Goal: Task Accomplishment & Management: Use online tool/utility

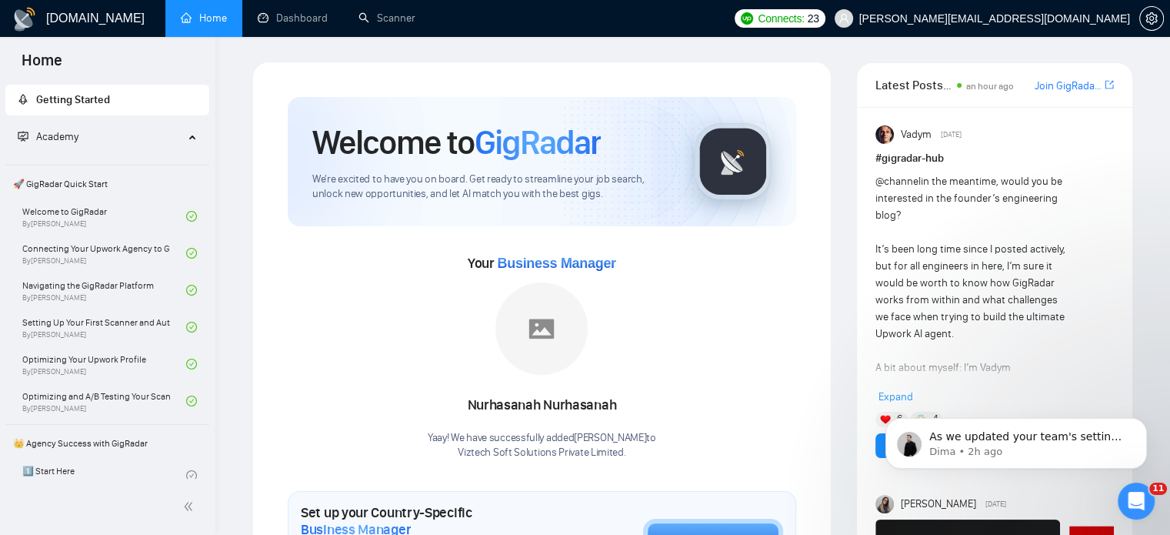
click at [200, 17] on link "Home" at bounding box center [204, 18] width 46 height 13
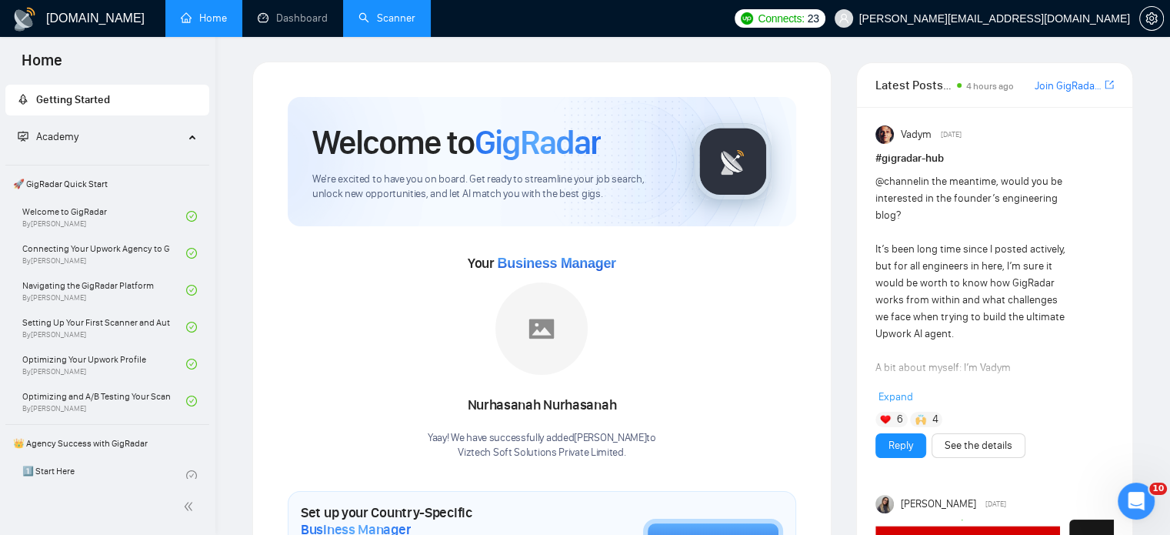
click at [400, 25] on link "Scanner" at bounding box center [387, 18] width 57 height 13
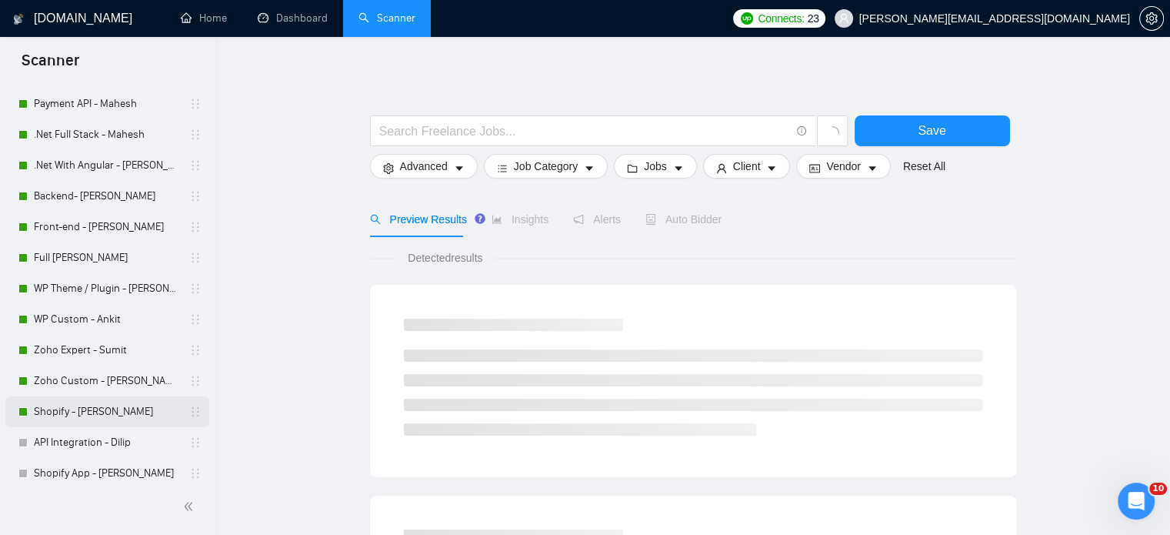
scroll to position [154, 0]
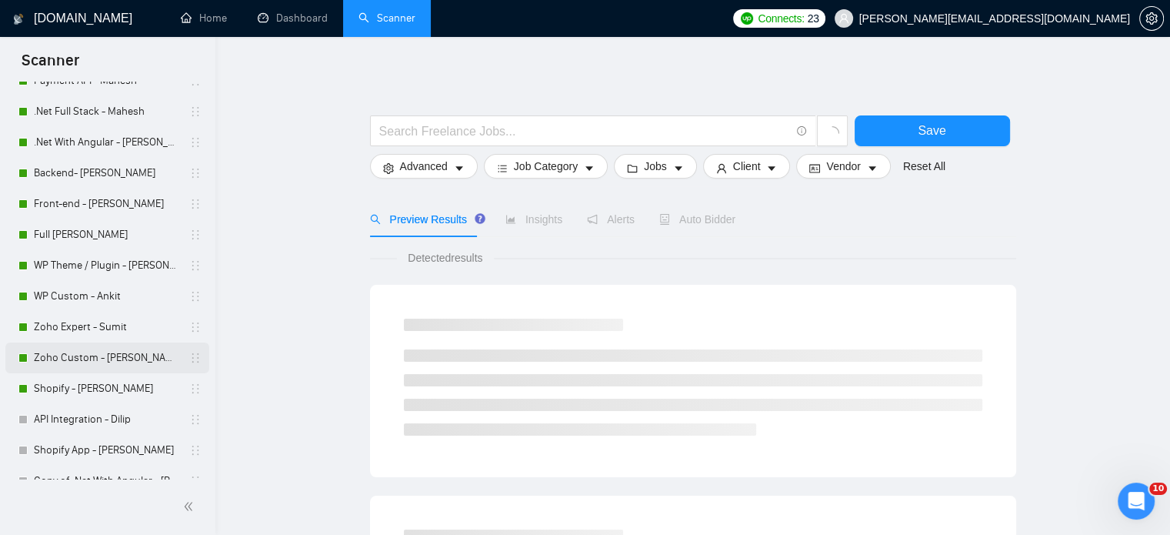
click at [95, 364] on link "Zoho Custom - [PERSON_NAME]" at bounding box center [107, 357] width 146 height 31
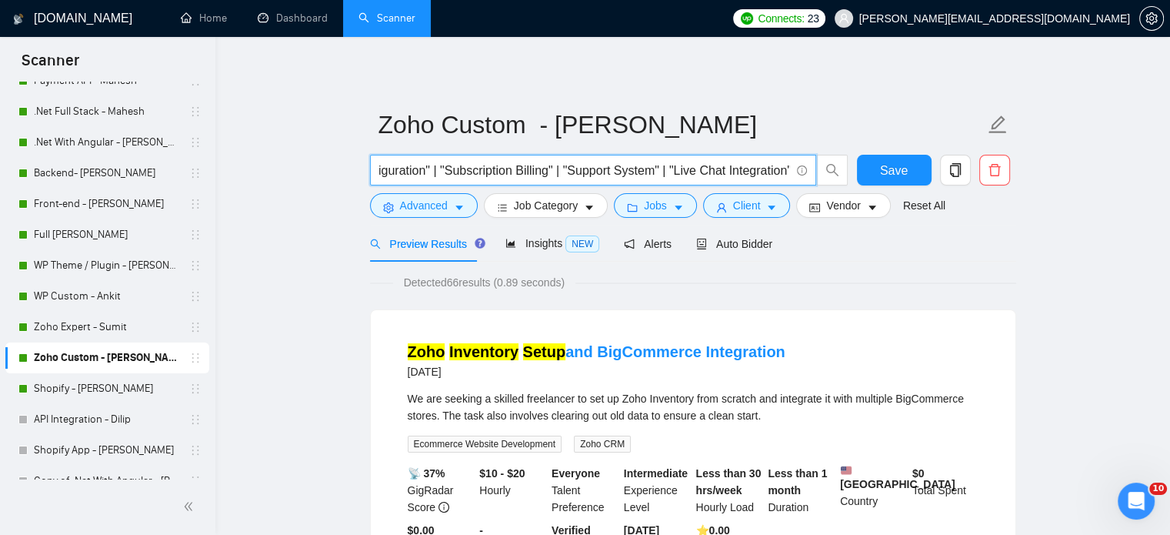
scroll to position [0, 1554]
drag, startPoint x: 379, startPoint y: 171, endPoint x: 692, endPoint y: 257, distance: 325.5
click at [807, 175] on span "("Zoho Sign" | "Zoho Desk" | "Zoho Inventory" | "Zoho Mail" | "Zoho Recruit" | …" at bounding box center [593, 170] width 446 height 31
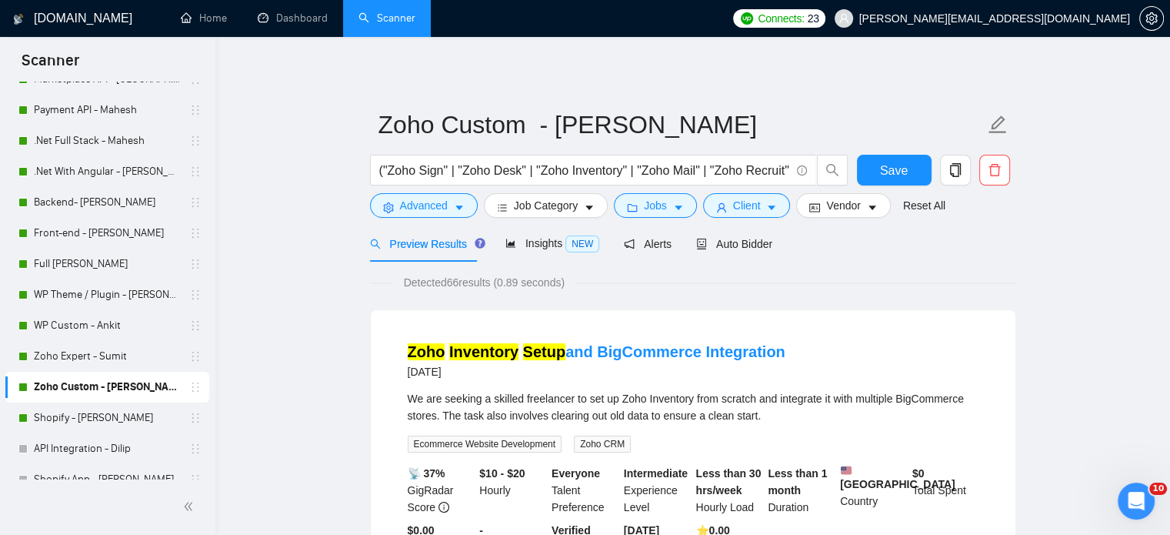
scroll to position [171, 0]
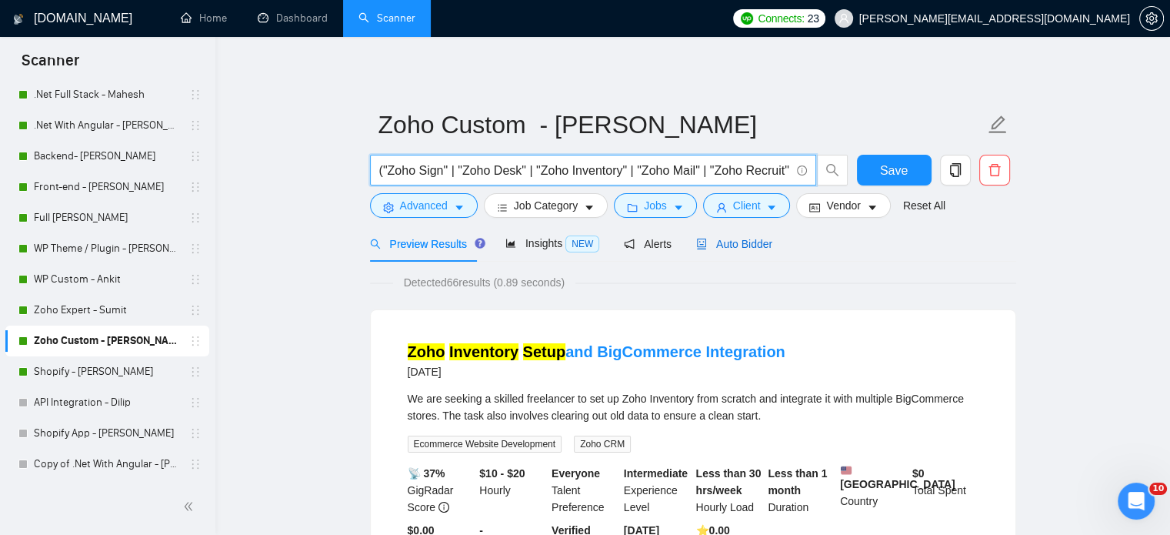
drag, startPoint x: 719, startPoint y: 237, endPoint x: 1069, endPoint y: 328, distance: 361.1
click at [719, 238] on span "Auto Bidder" at bounding box center [734, 244] width 76 height 12
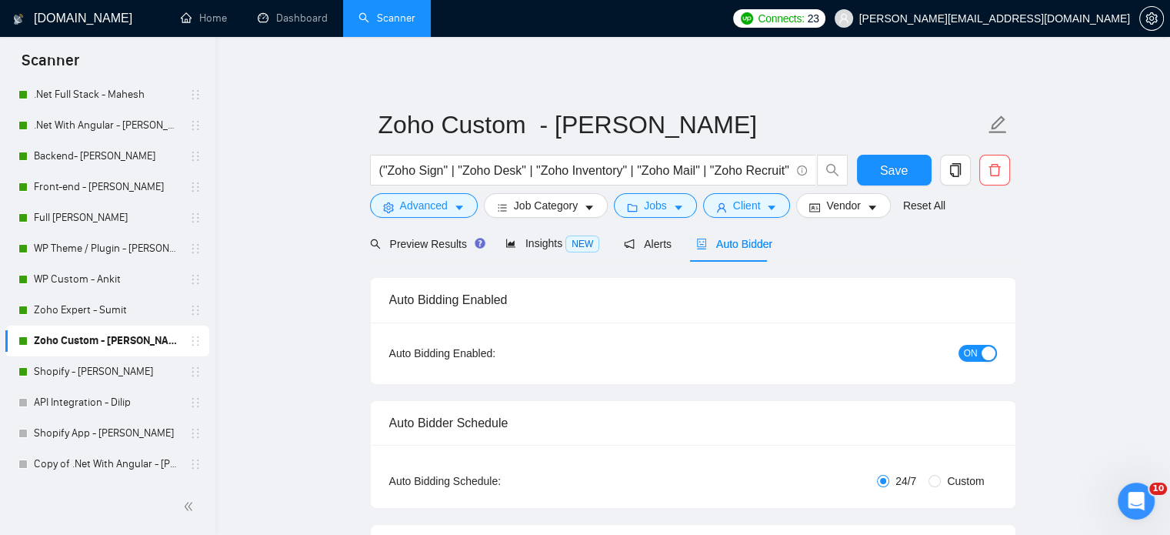
radio input "false"
radio input "true"
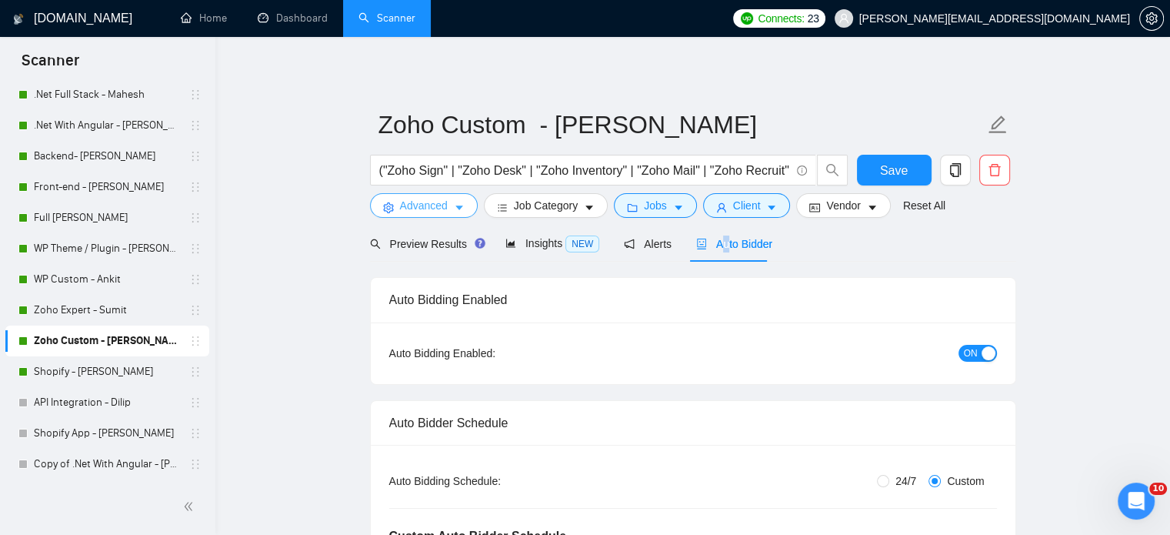
click at [451, 208] on button "Advanced" at bounding box center [424, 205] width 108 height 25
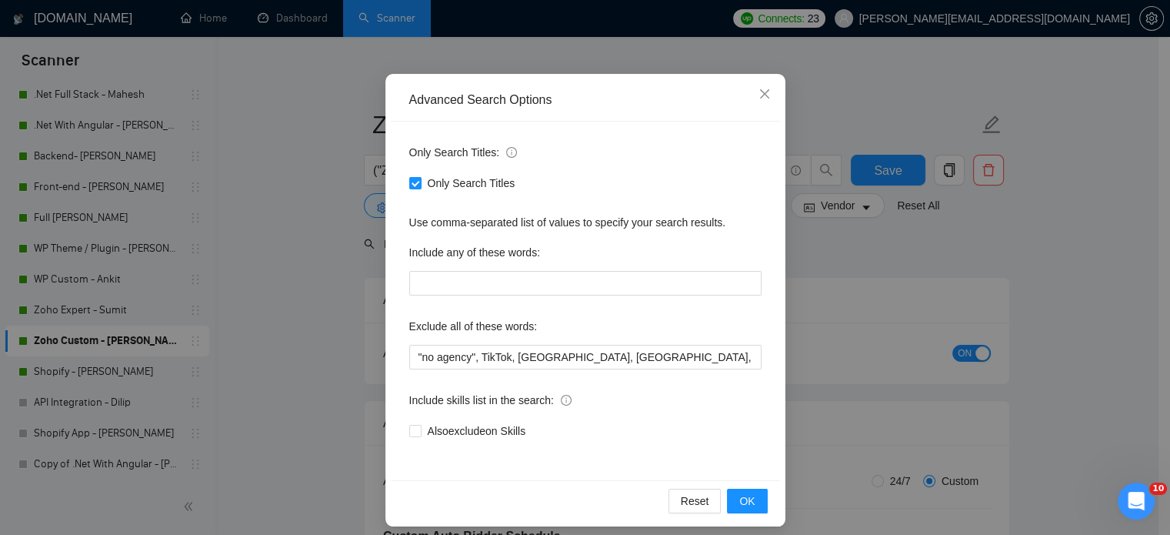
scroll to position [105, 0]
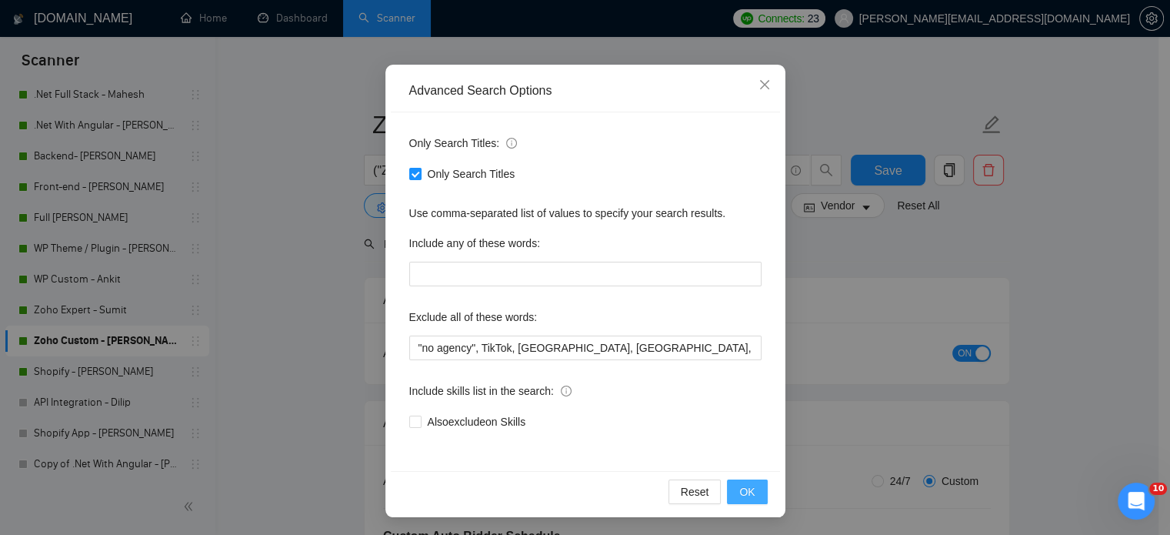
click at [745, 487] on span "OK" at bounding box center [746, 491] width 15 height 17
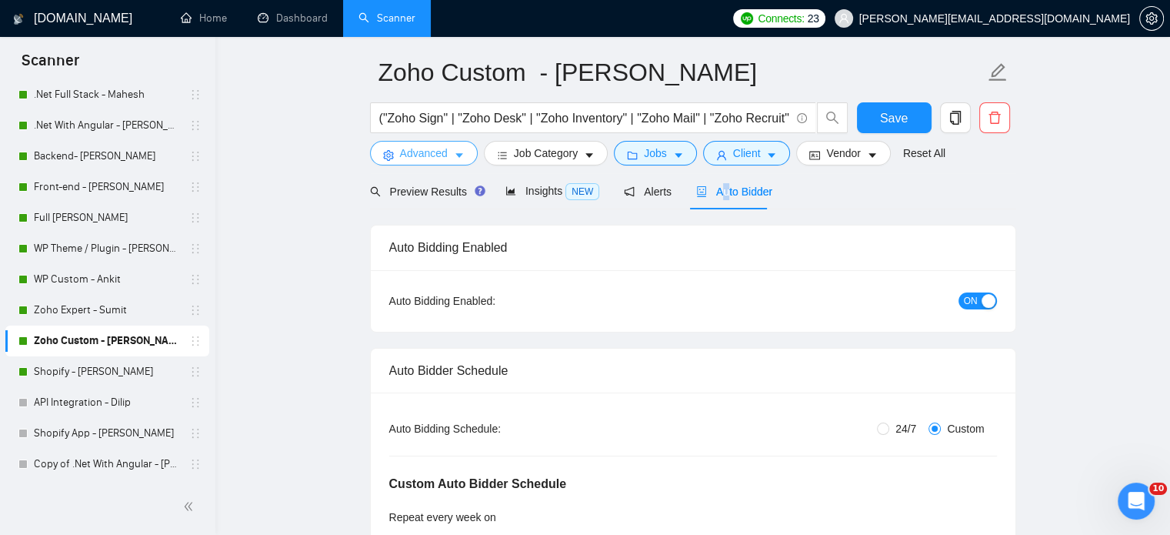
scroll to position [0, 0]
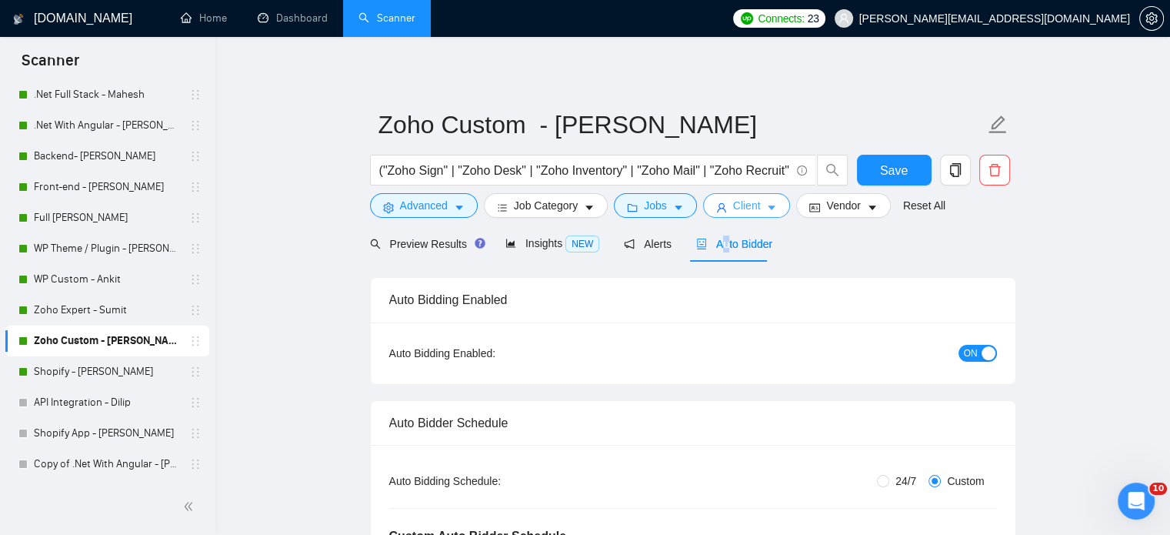
click at [725, 206] on button "Client" at bounding box center [747, 205] width 88 height 25
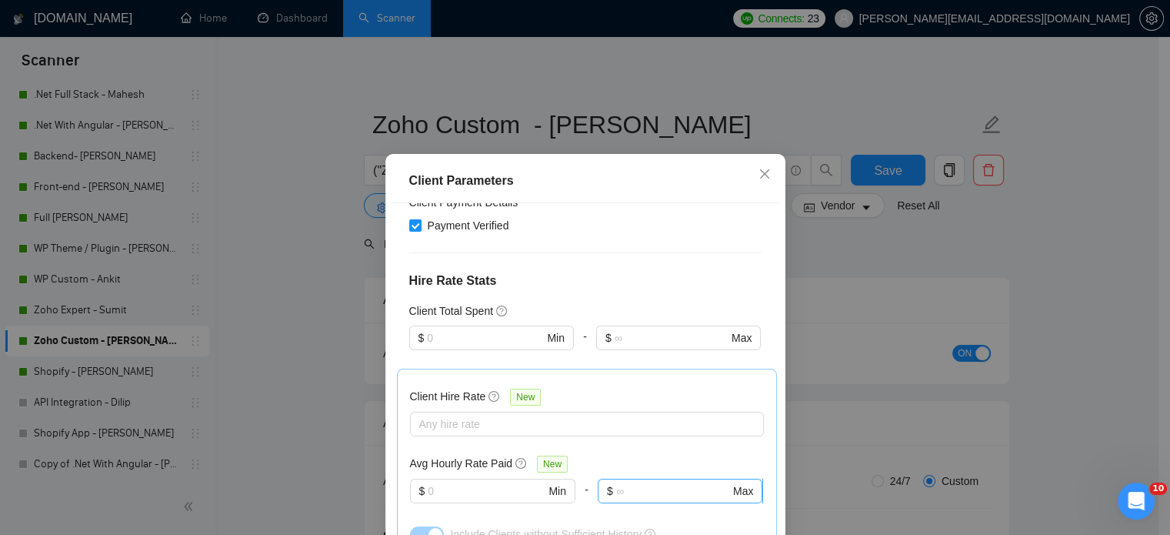
scroll to position [385, 0]
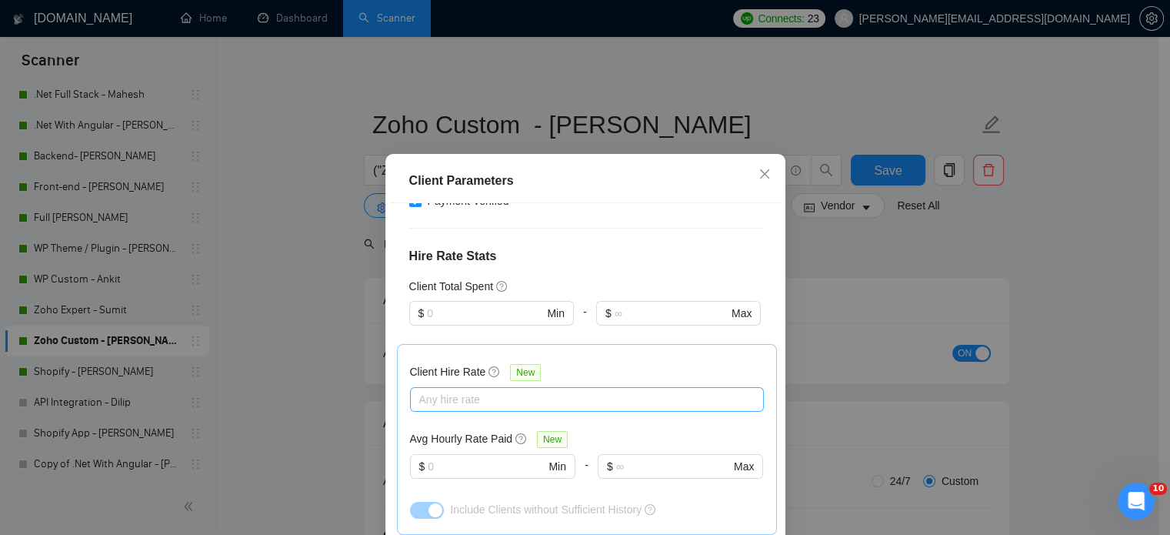
click at [625, 387] on div "Any hire rate" at bounding box center [587, 399] width 354 height 25
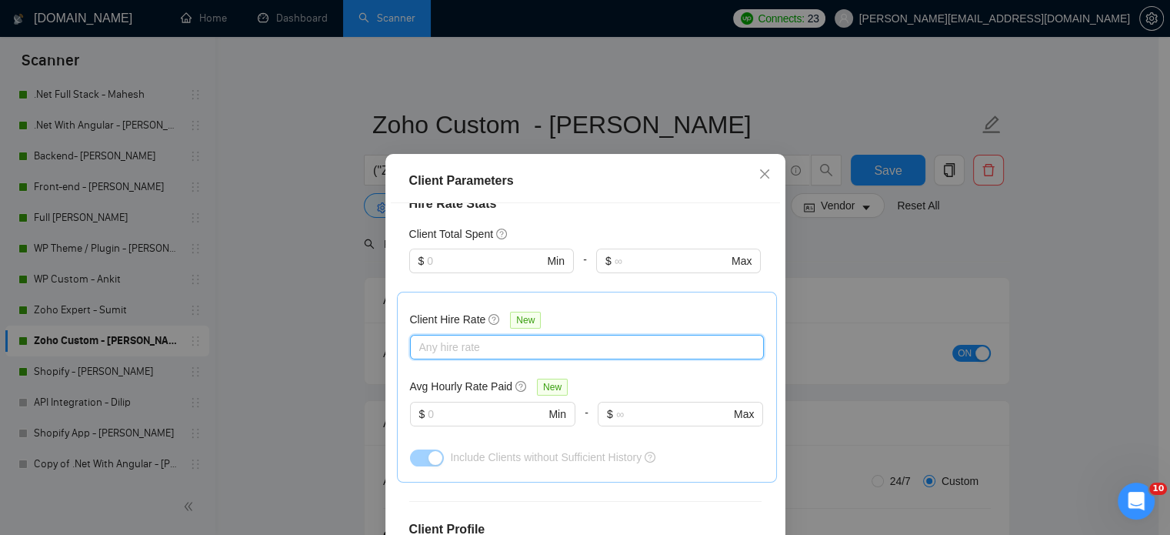
scroll to position [462, 0]
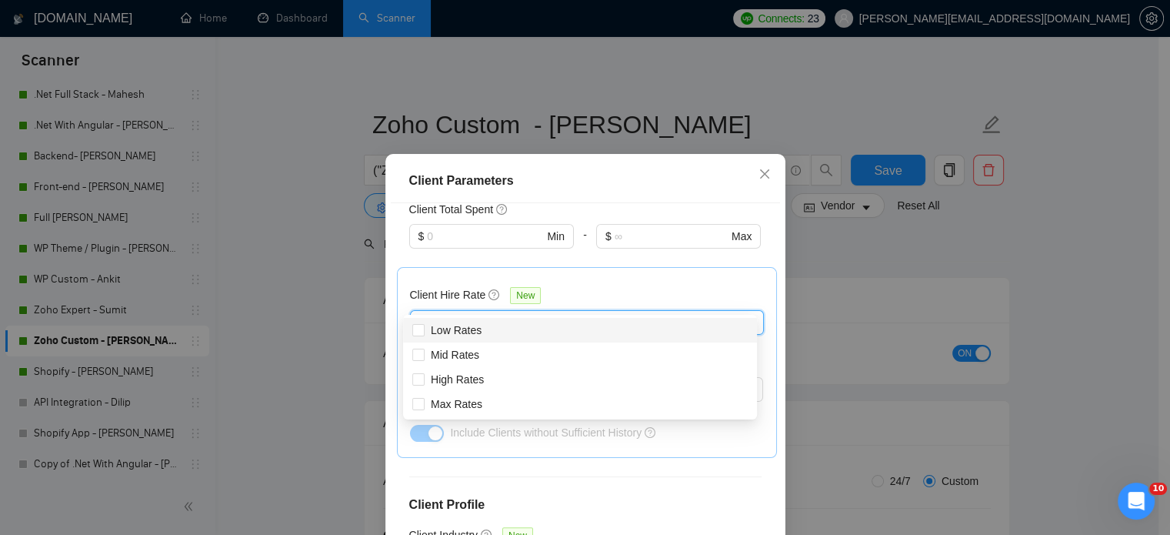
click at [502, 313] on div at bounding box center [579, 322] width 331 height 18
click at [616, 286] on div "Client Hire Rate New" at bounding box center [587, 298] width 354 height 24
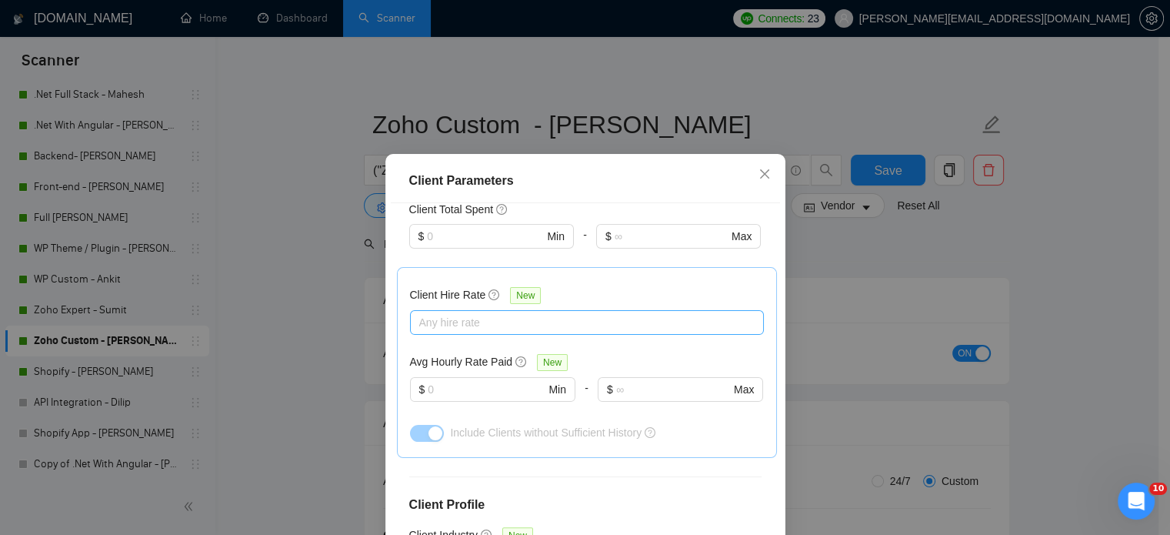
click at [471, 313] on div at bounding box center [579, 322] width 331 height 18
click at [659, 280] on div "Client Hire Rate New Any hire rate Avg Hourly Rate Paid New $ Min - $ Max Inclu…" at bounding box center [587, 362] width 354 height 165
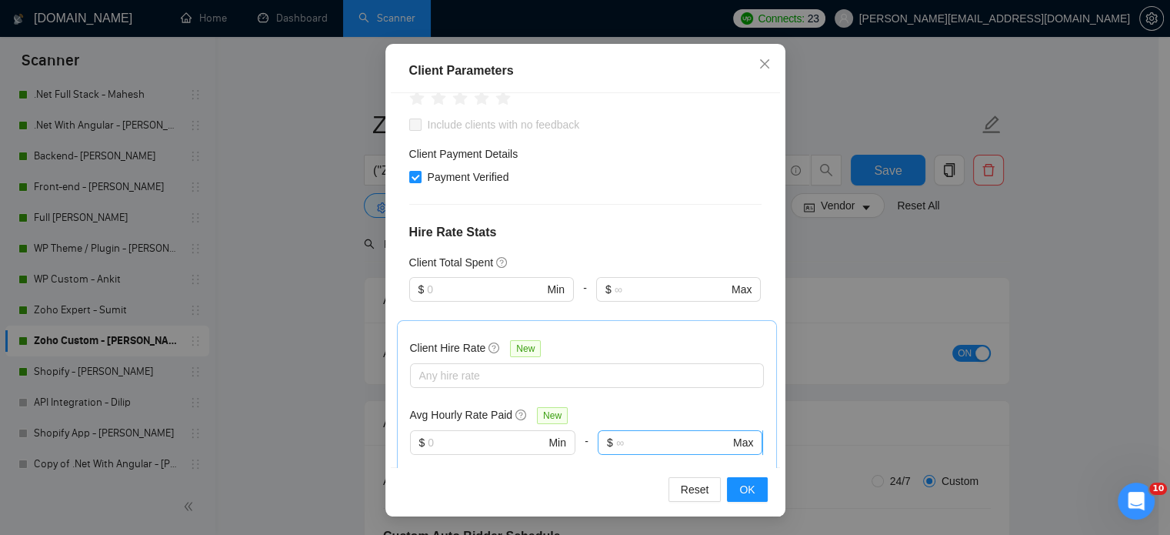
scroll to position [222, 0]
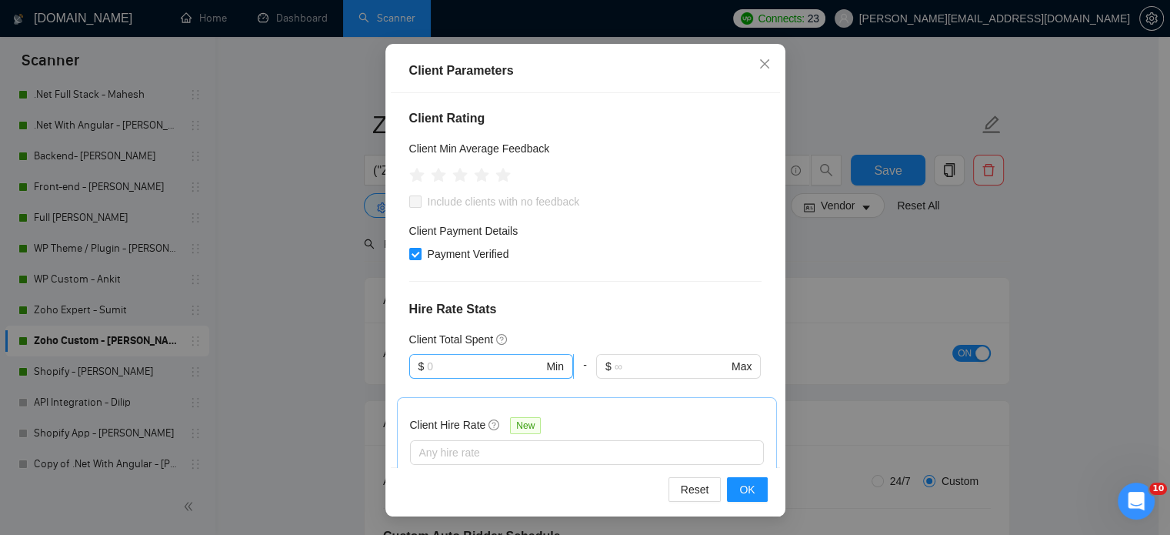
click at [451, 358] on input "text" at bounding box center [485, 366] width 116 height 17
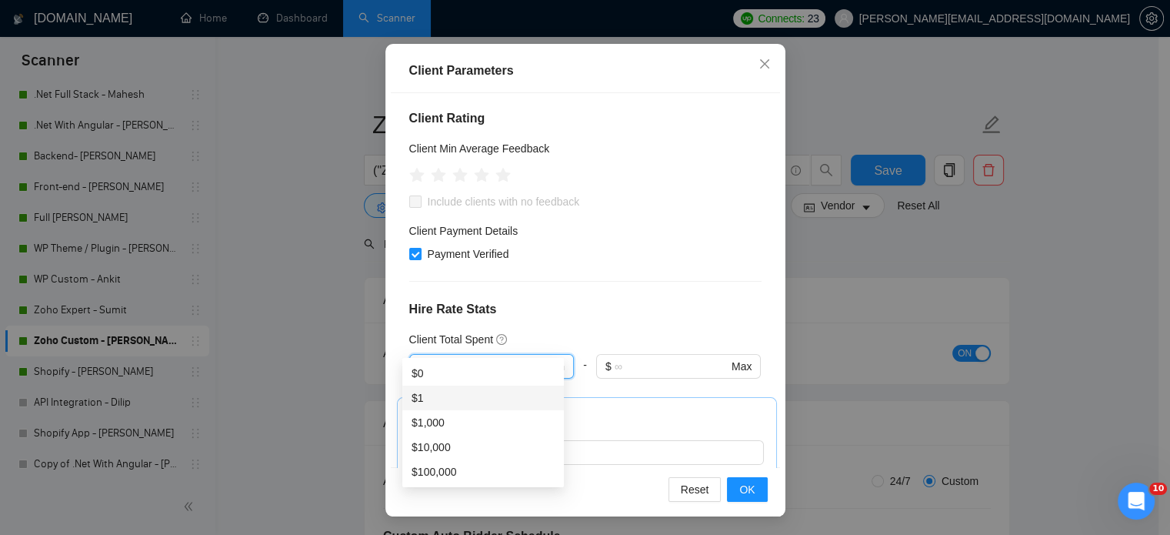
click at [539, 300] on h4 "Hire Rate Stats" at bounding box center [585, 309] width 352 height 18
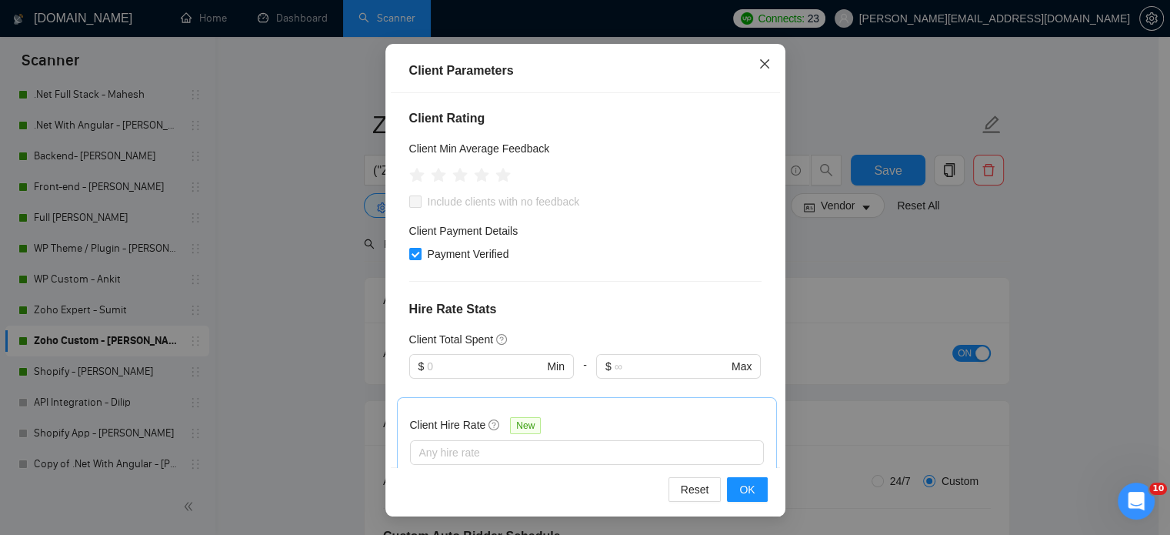
click at [759, 64] on icon "close" at bounding box center [763, 63] width 9 height 9
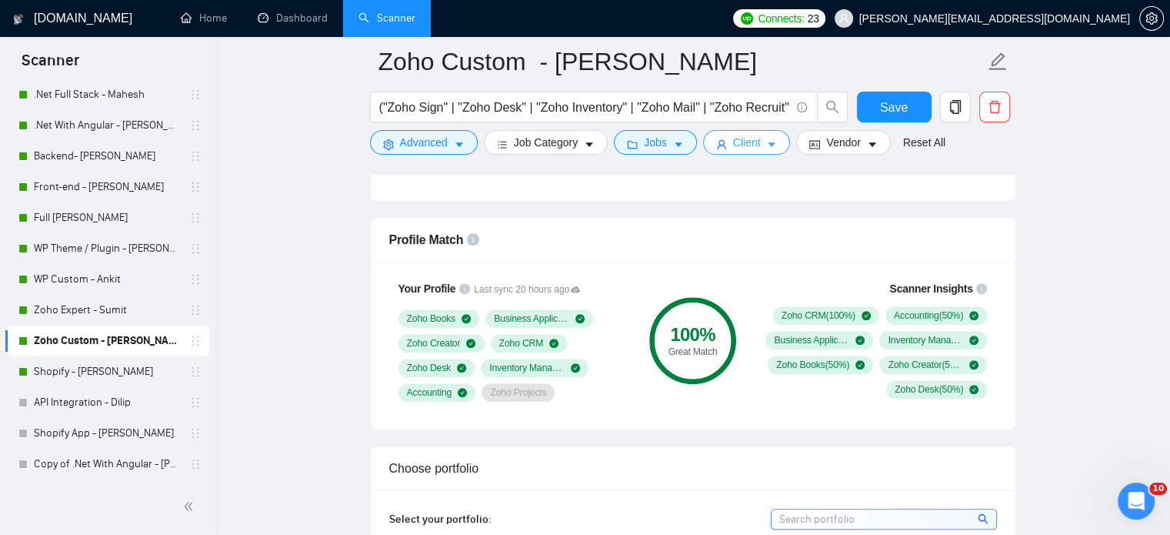
scroll to position [692, 0]
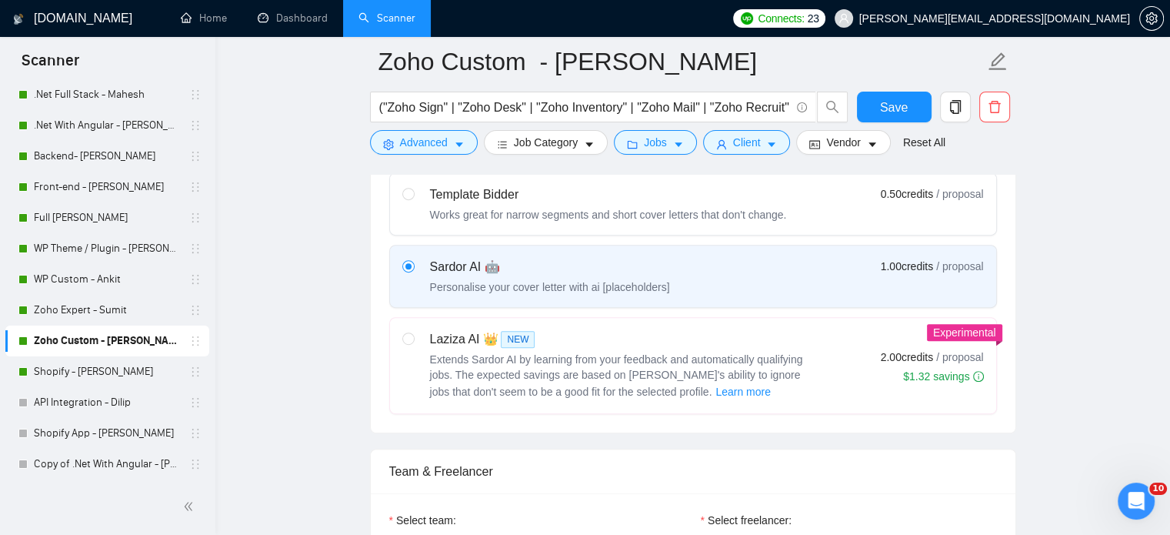
drag, startPoint x: 102, startPoint y: 315, endPoint x: 186, endPoint y: 336, distance: 86.4
click at [102, 315] on link "Zoho Expert - Sumit" at bounding box center [107, 310] width 146 height 31
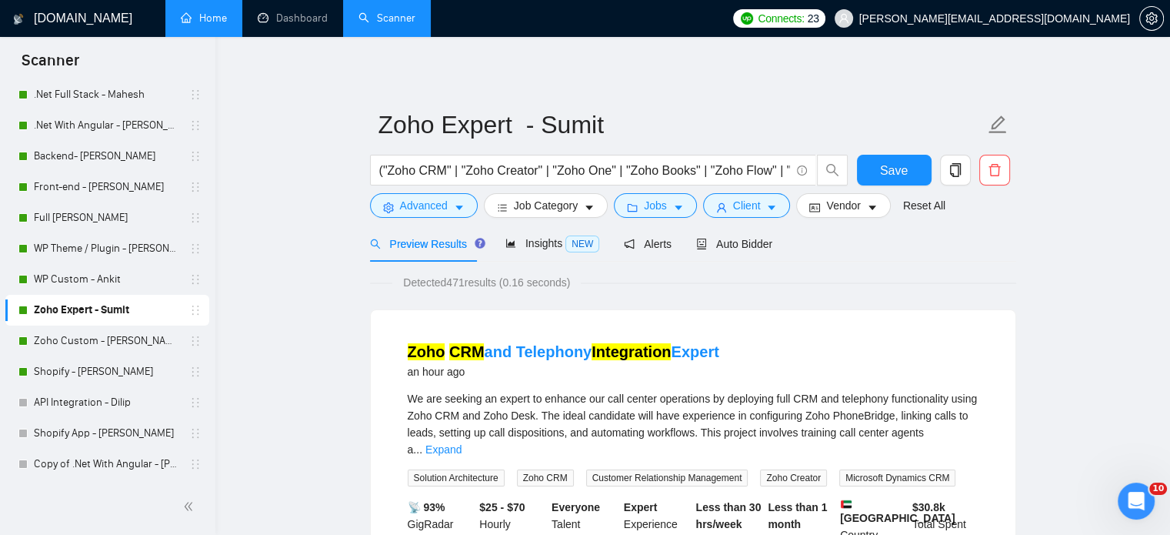
drag, startPoint x: 212, startPoint y: 20, endPoint x: 214, endPoint y: 33, distance: 13.3
click at [212, 20] on link "Home" at bounding box center [204, 18] width 46 height 13
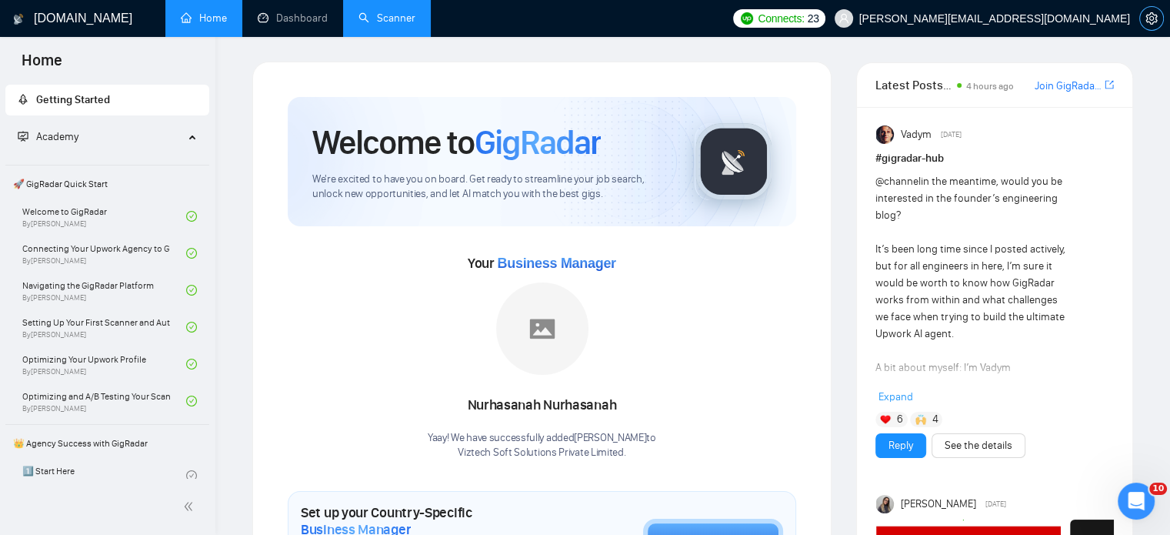
click at [1151, 18] on icon "setting" at bounding box center [1152, 18] width 12 height 12
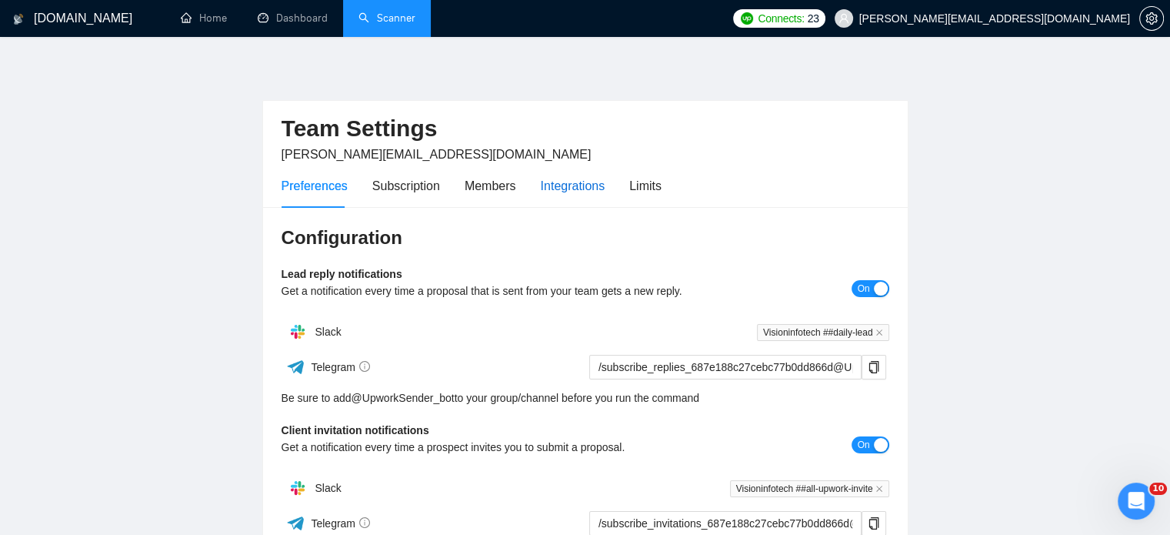
click at [557, 190] on div "Integrations" at bounding box center [573, 185] width 65 height 19
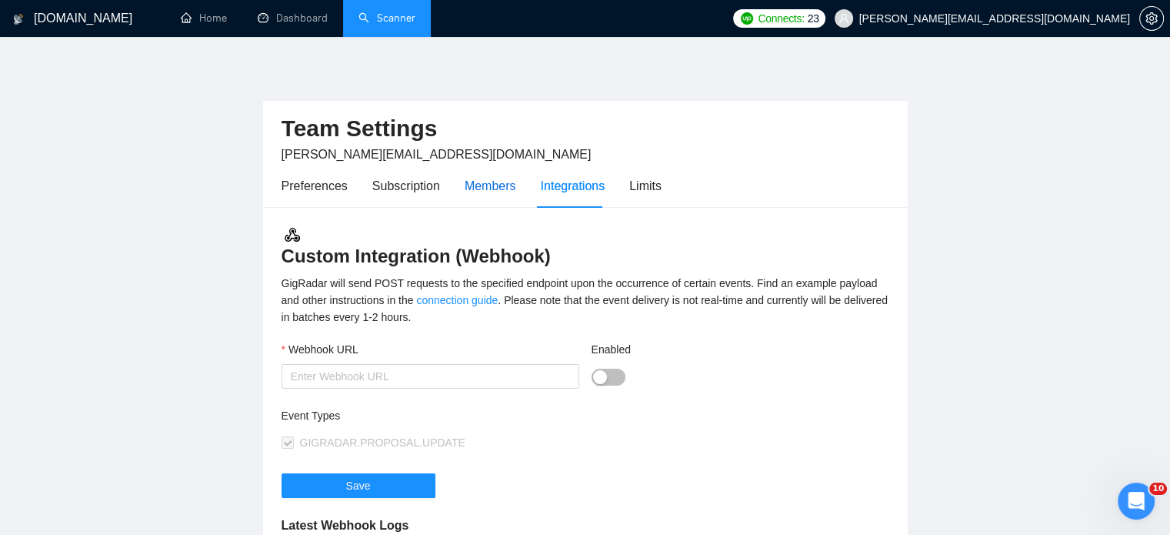
click at [480, 187] on div "Members" at bounding box center [491, 185] width 52 height 19
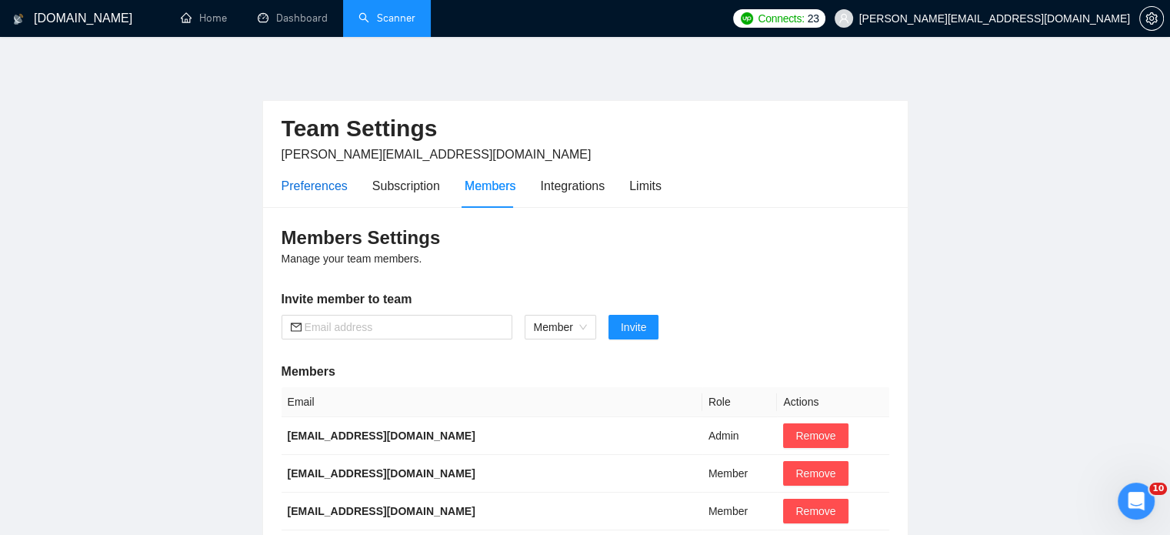
click at [301, 182] on div "Preferences" at bounding box center [315, 185] width 66 height 19
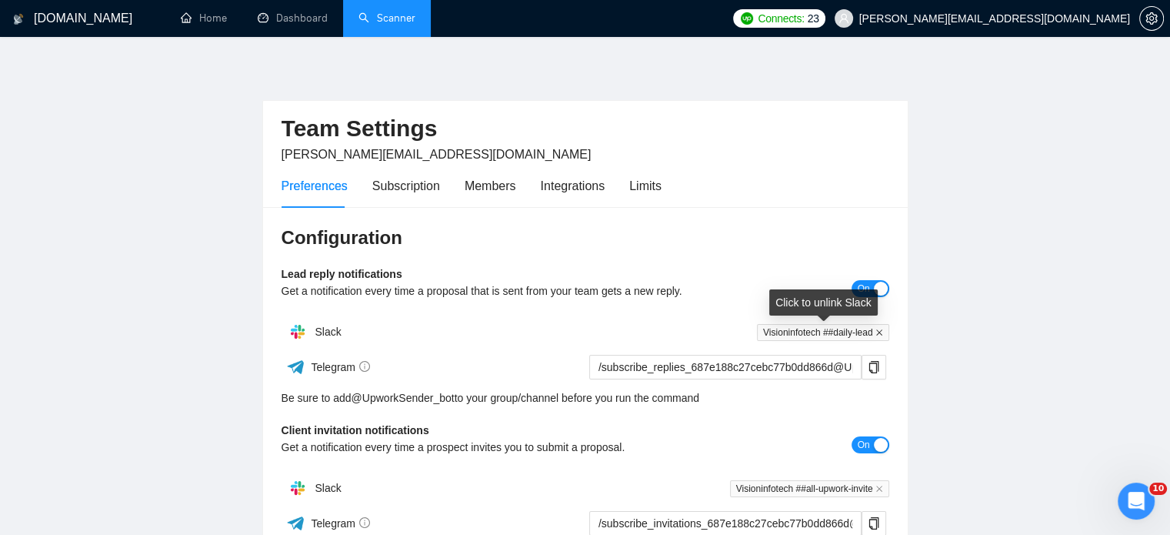
click at [880, 330] on icon "close" at bounding box center [879, 332] width 8 height 8
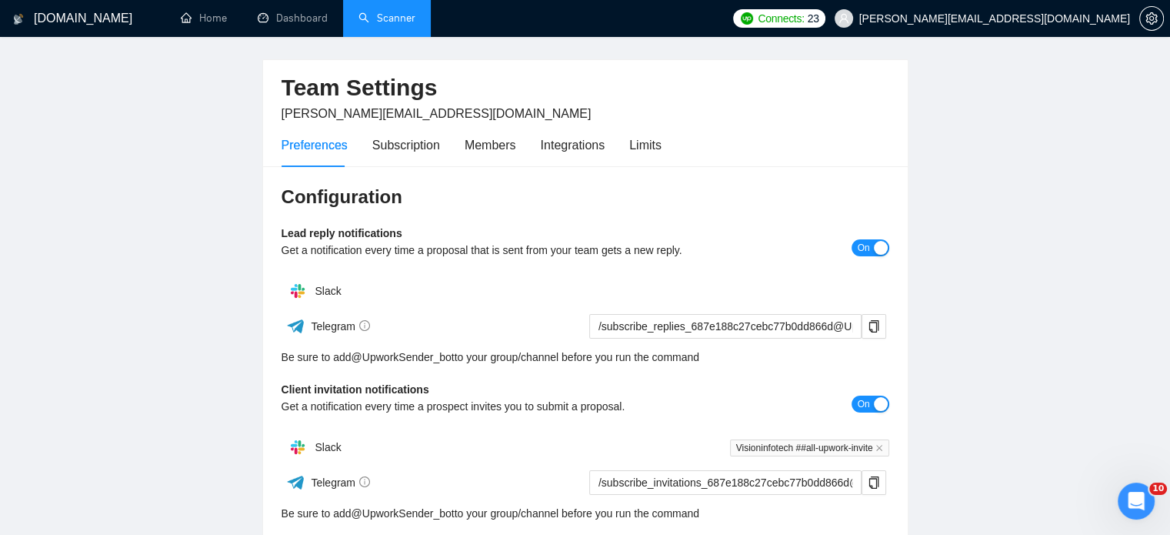
scroll to position [77, 0]
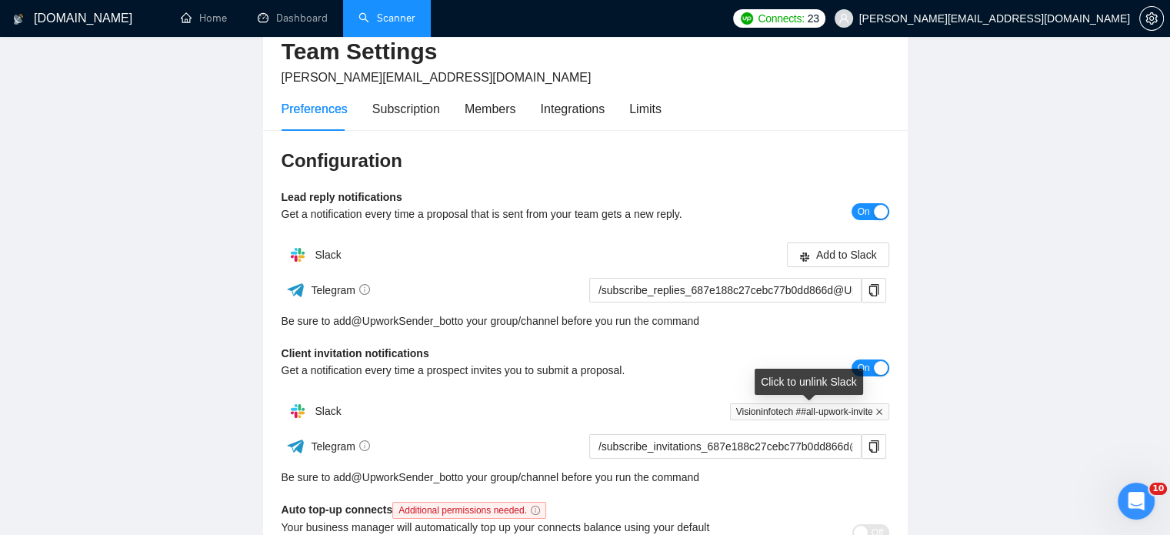
click at [877, 410] on icon "close" at bounding box center [879, 412] width 6 height 6
click at [862, 369] on span "On" at bounding box center [863, 367] width 12 height 17
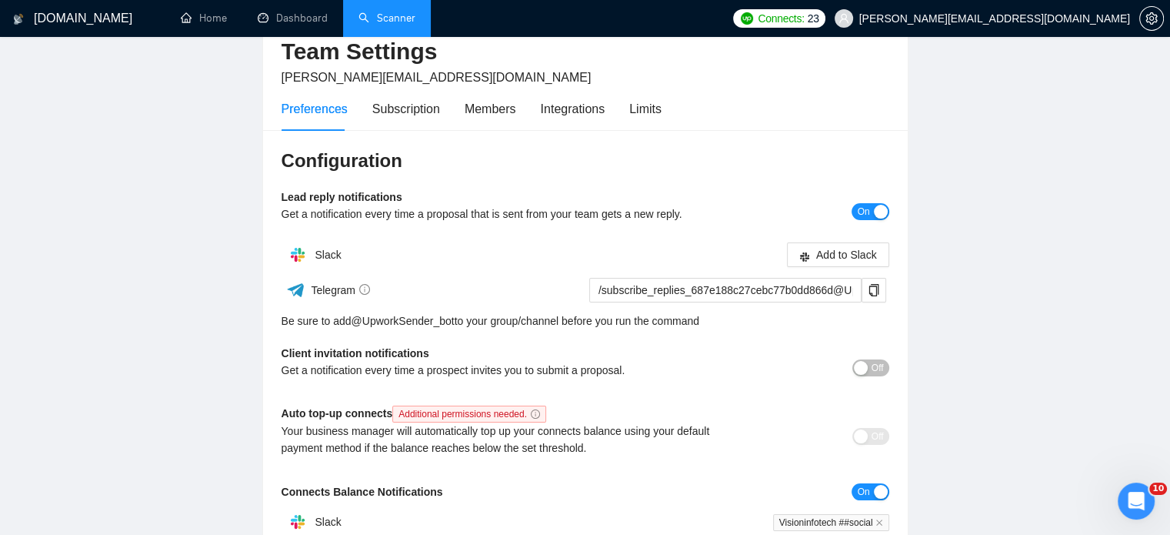
click at [882, 367] on span "Off" at bounding box center [878, 367] width 12 height 17
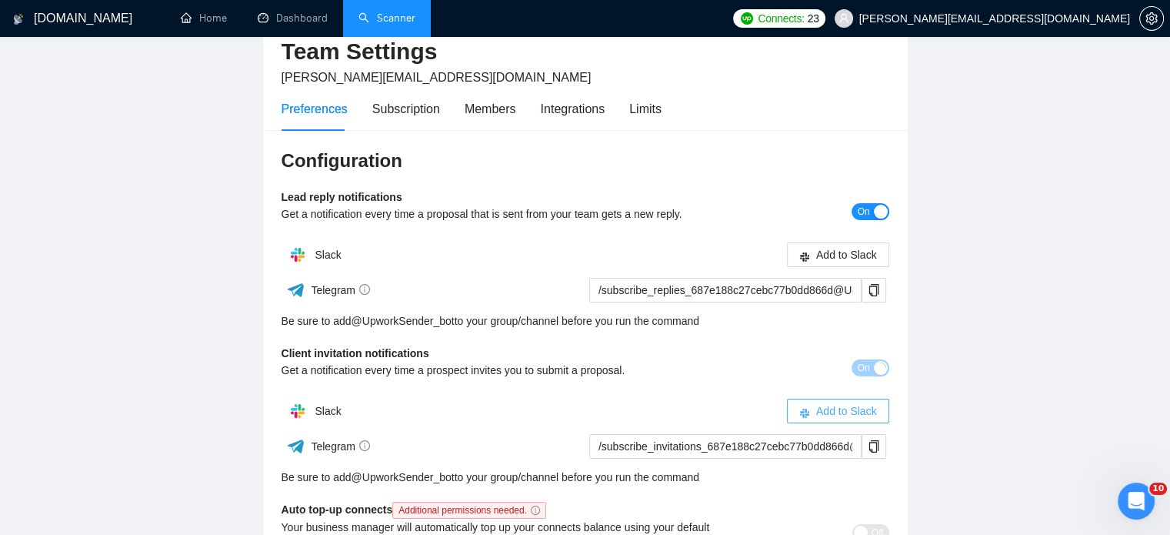
click at [843, 412] on span "Add to Slack" at bounding box center [846, 410] width 61 height 17
click at [847, 253] on span "Add to Slack" at bounding box center [846, 254] width 61 height 17
drag, startPoint x: 178, startPoint y: 185, endPoint x: 359, endPoint y: 385, distance: 270.1
click at [178, 187] on main "Team Settings [PERSON_NAME][EMAIL_ADDRESS][DOMAIN_NAME] Preferences Subscriptio…" at bounding box center [585, 391] width 1121 height 812
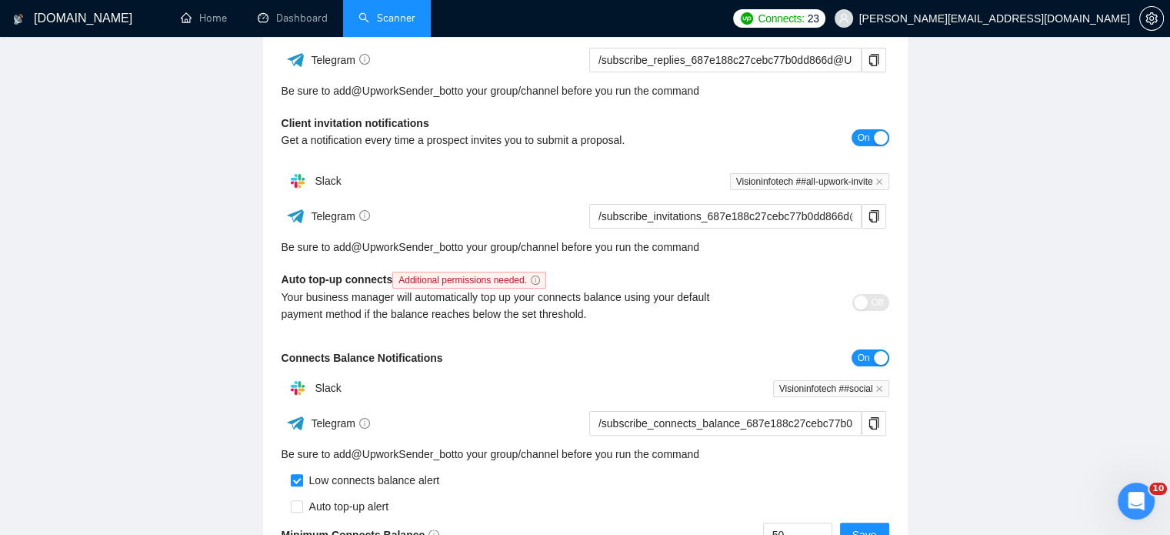
scroll to position [308, 0]
click at [879, 390] on icon "close" at bounding box center [879, 388] width 8 height 8
click at [842, 390] on span "Add to Slack" at bounding box center [846, 387] width 61 height 17
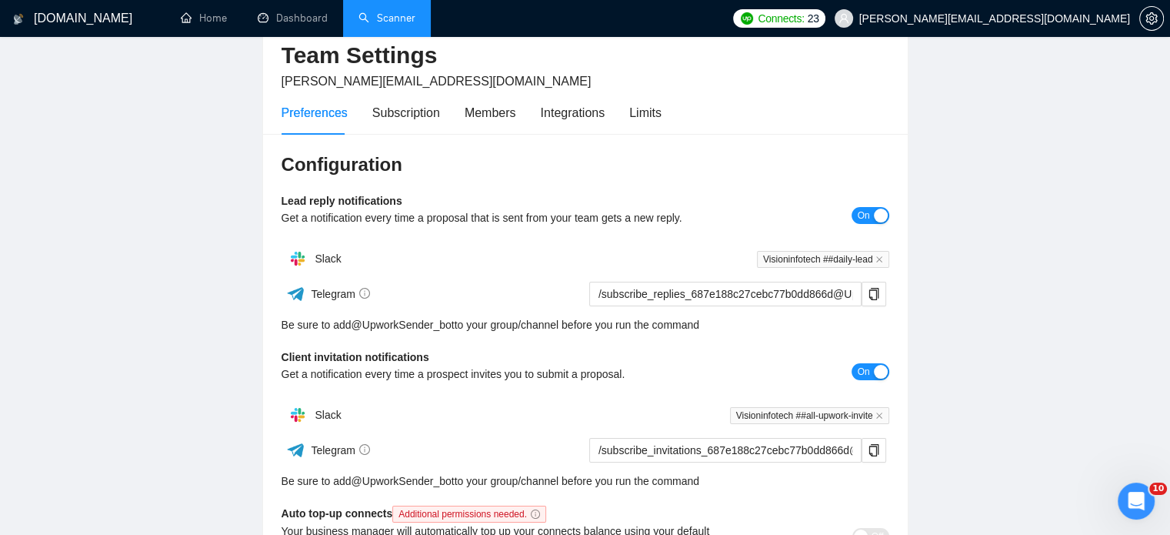
scroll to position [0, 0]
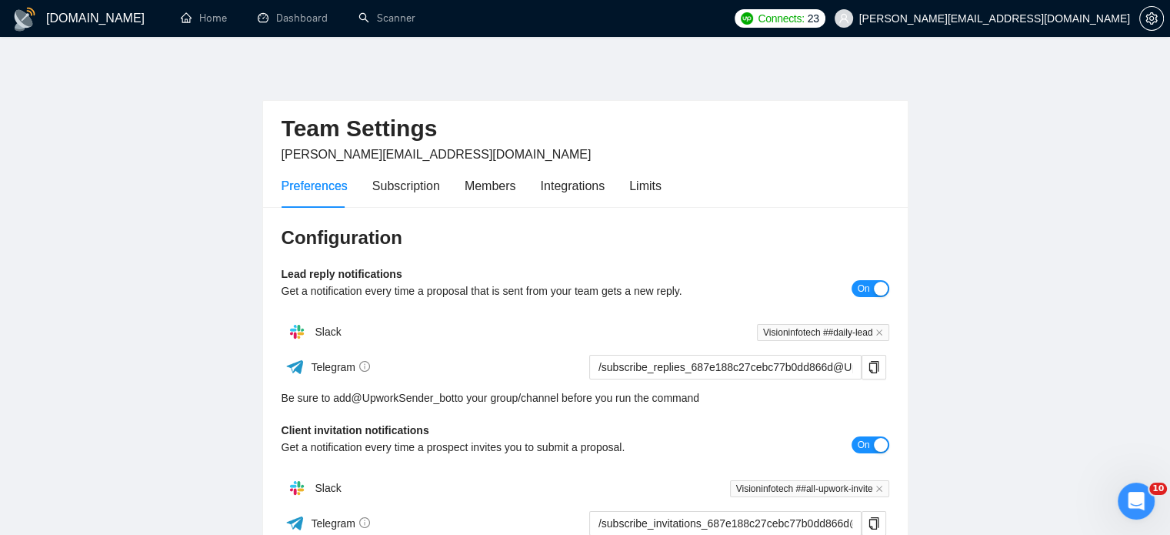
click at [804, 20] on span "Connects:" at bounding box center [781, 18] width 46 height 17
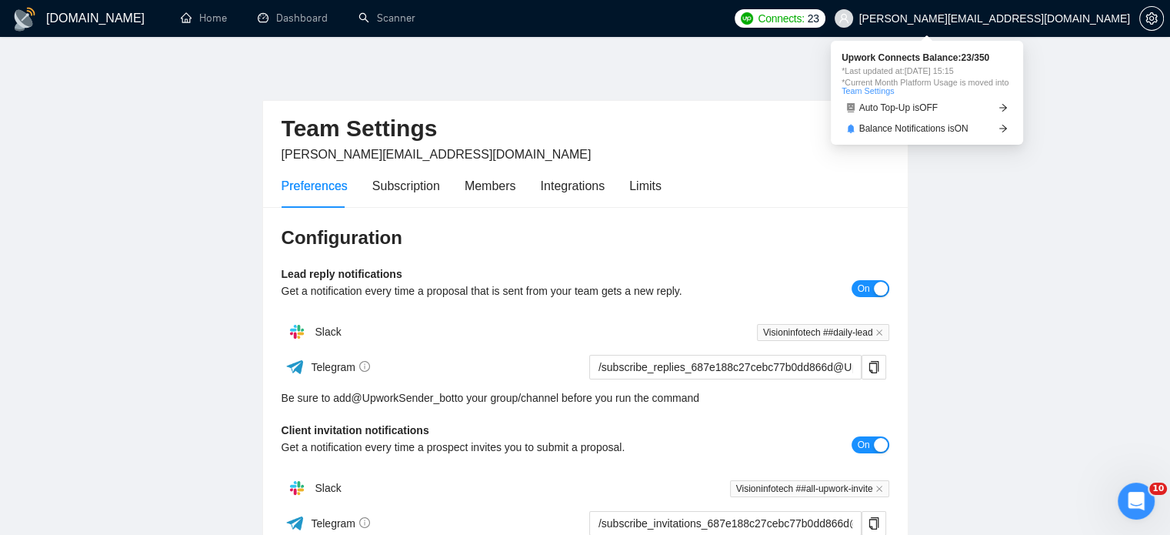
click at [871, 90] on link "Team Settings" at bounding box center [868, 90] width 52 height 9
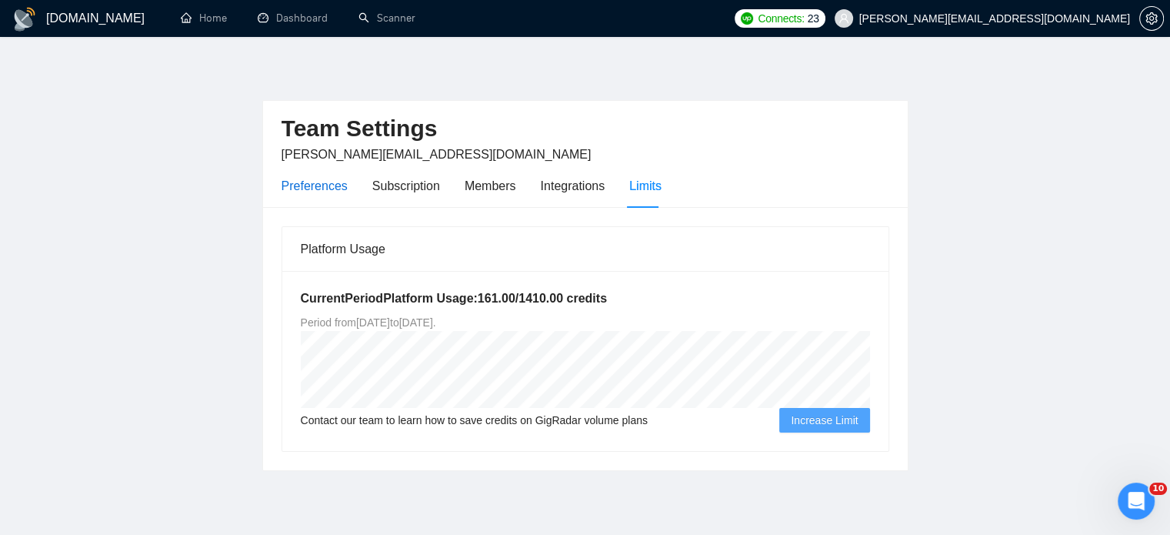
click at [303, 190] on div "Preferences" at bounding box center [315, 185] width 66 height 19
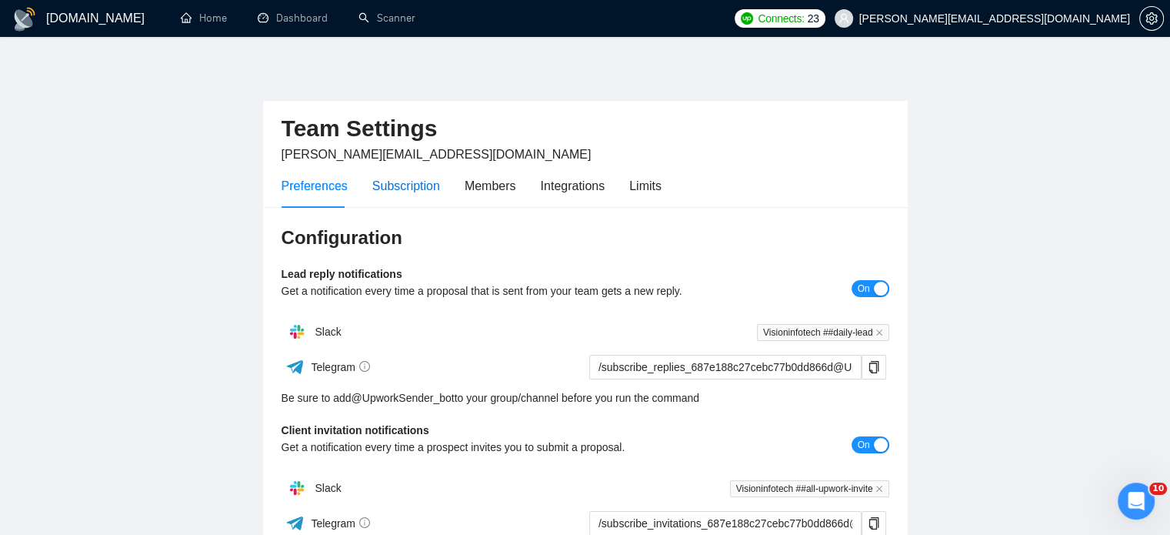
click at [412, 190] on div "Subscription" at bounding box center [406, 185] width 68 height 19
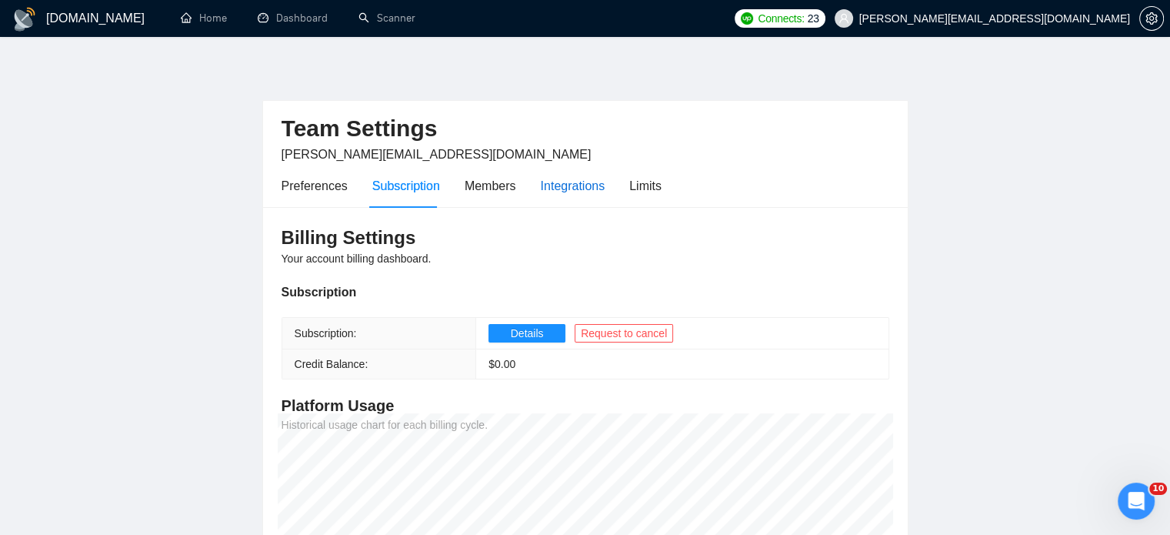
click at [562, 188] on div "Integrations" at bounding box center [573, 185] width 65 height 19
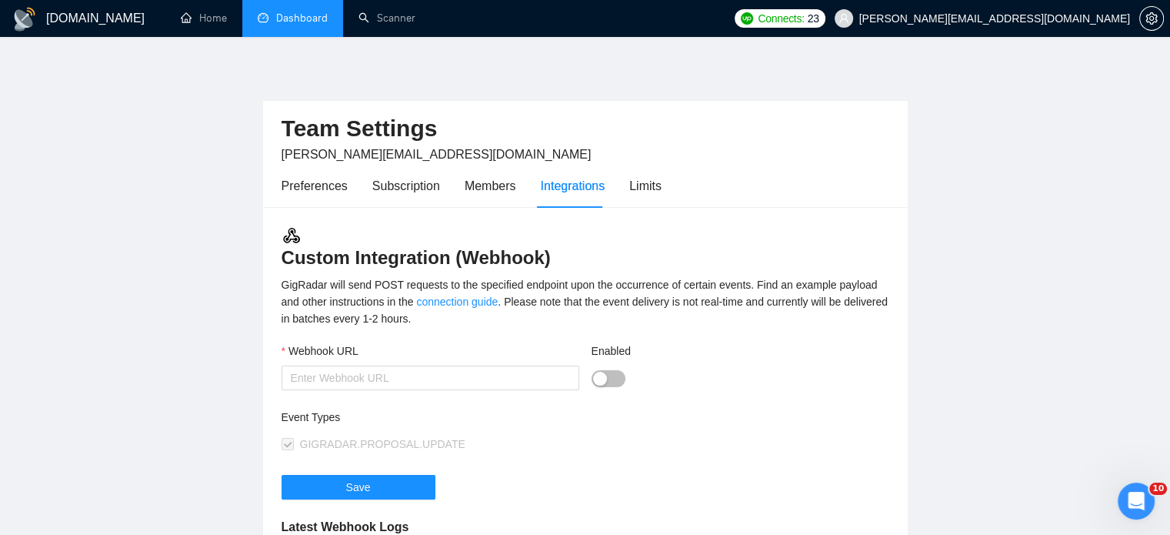
click at [275, 13] on link "Dashboard" at bounding box center [293, 18] width 70 height 13
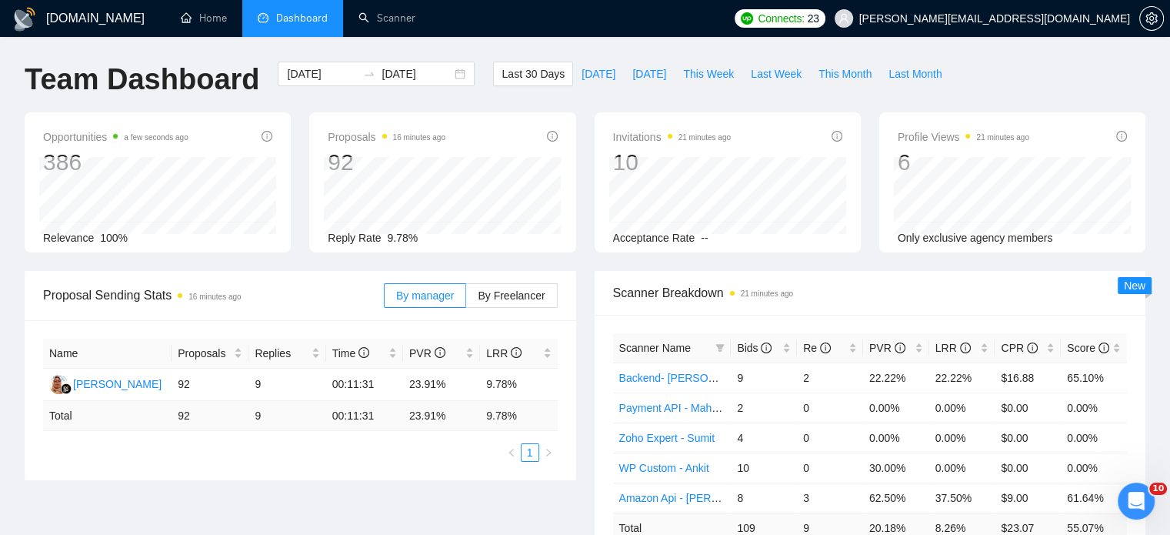
click at [104, 473] on div "Name Proposals Replies Time PVR LRR Nurhasanah Nurhasanah 92 9 00:11:31 23.91% …" at bounding box center [301, 400] width 552 height 160
